Goal: Check status: Check status

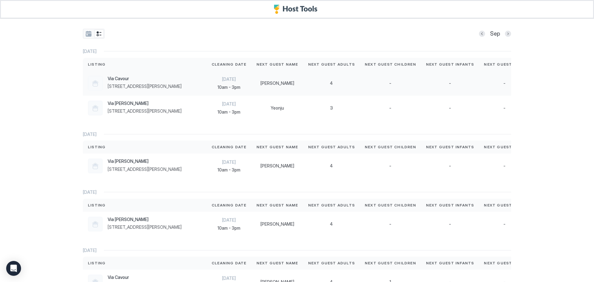
click at [207, 89] on div "[DATE] 10am - 3pm" at bounding box center [229, 83] width 45 height 25
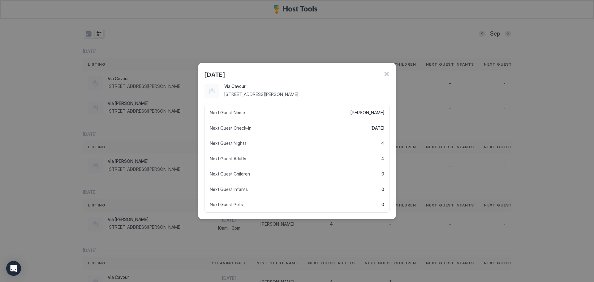
click at [212, 46] on div at bounding box center [297, 141] width 594 height 282
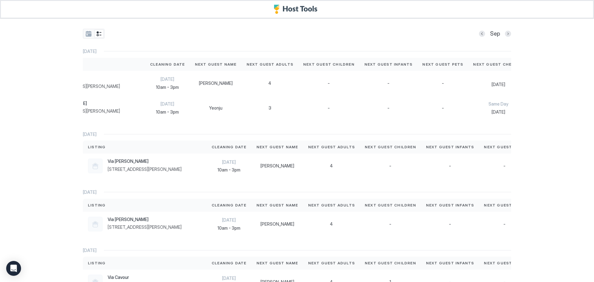
scroll to position [0, 64]
drag, startPoint x: 497, startPoint y: 135, endPoint x: 32, endPoint y: 150, distance: 465.3
click at [32, 150] on div "Sep [DATE] Listing Cleaning Date Next Guest Name Next Guest Adults Next Guest C…" at bounding box center [297, 141] width 594 height 282
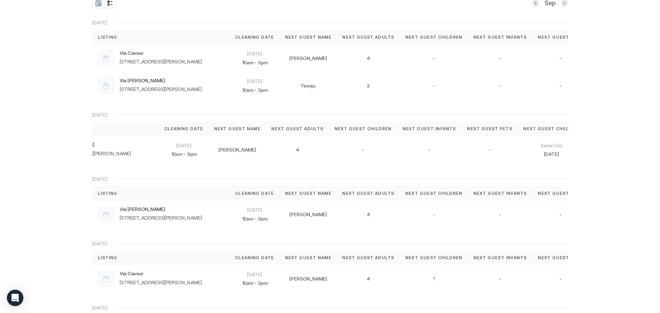
scroll to position [0, 63]
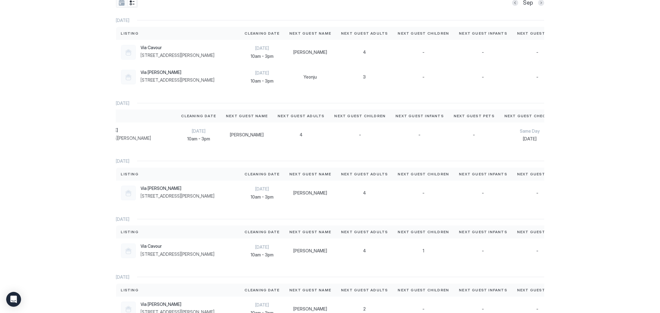
drag, startPoint x: 578, startPoint y: 0, endPoint x: 556, endPoint y: 274, distance: 274.9
click at [594, 271] on div "Sep [DATE] Listing Cleaning Date Next Guest Name Next Guest Adults Next Guest C…" at bounding box center [330, 156] width 660 height 313
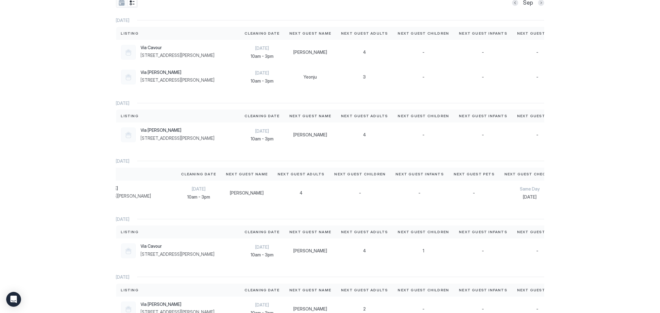
drag, startPoint x: 230, startPoint y: 217, endPoint x: 620, endPoint y: 209, distance: 389.9
click at [594, 209] on div "Sep [DATE] Listing Cleaning Date Next Guest Name Next Guest Adults Next Guest C…" at bounding box center [330, 156] width 660 height 313
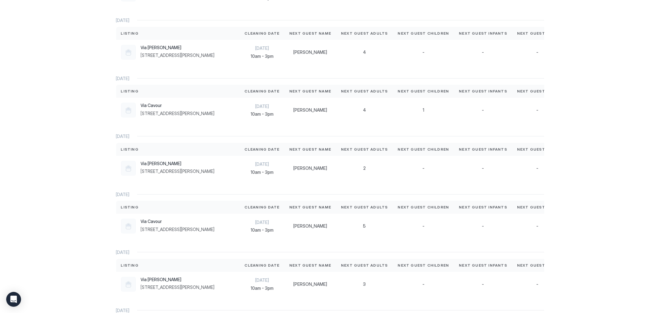
scroll to position [0, 0]
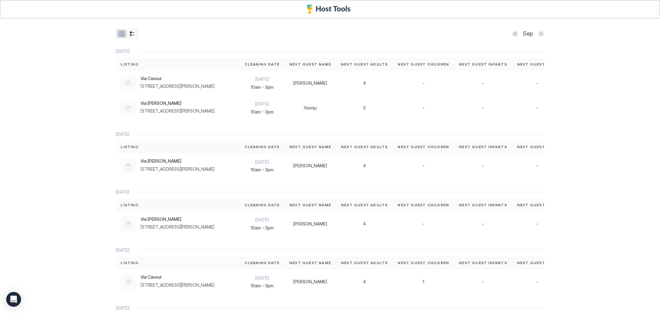
click at [120, 33] on button "tab-group" at bounding box center [121, 34] width 9 height 8
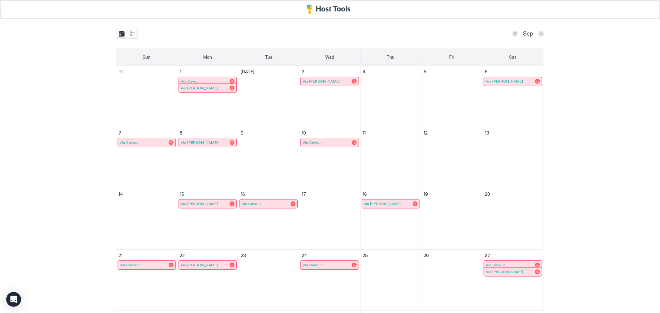
click at [212, 85] on div "Via [PERSON_NAME]" at bounding box center [208, 88] width 58 height 9
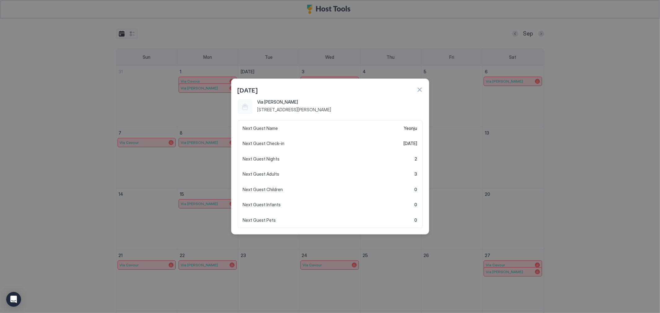
click at [283, 51] on div at bounding box center [330, 156] width 660 height 313
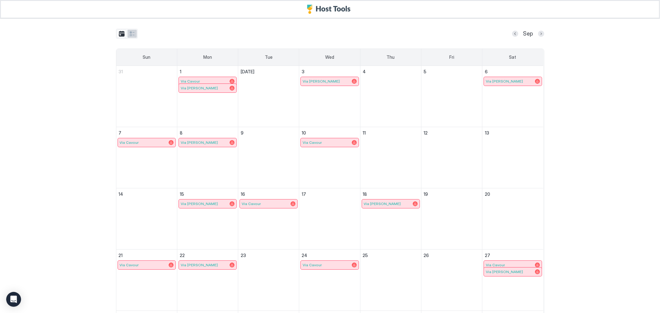
click at [131, 35] on button "tab-group" at bounding box center [132, 34] width 9 height 8
